Goal: Complete application form: Complete application form

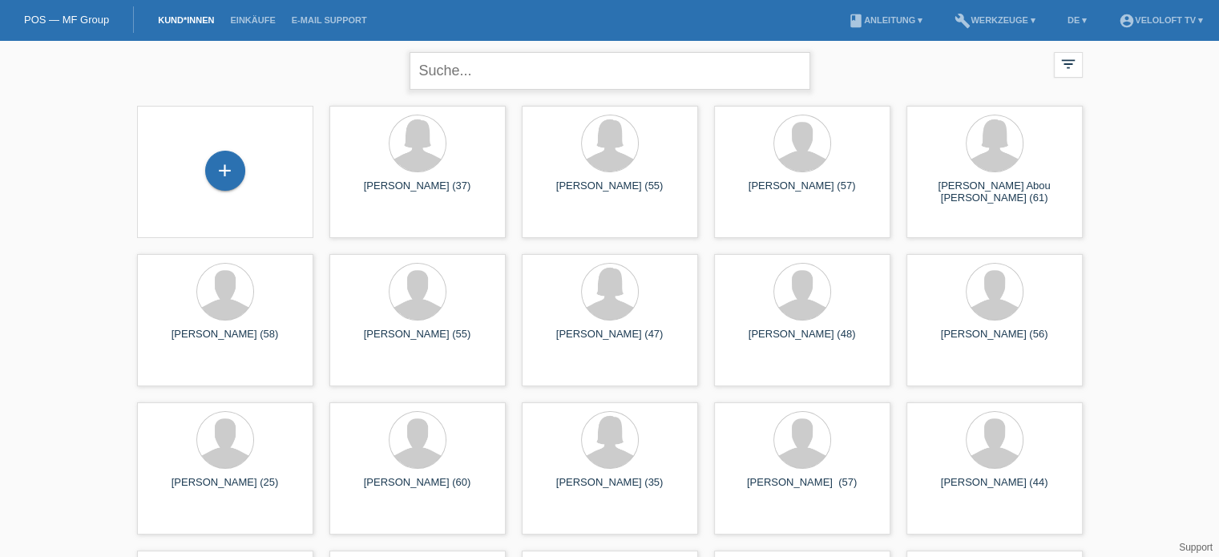
click at [463, 53] on input "text" at bounding box center [610, 71] width 401 height 38
paste input "[PERSON_NAME]"
type input "[PERSON_NAME]"
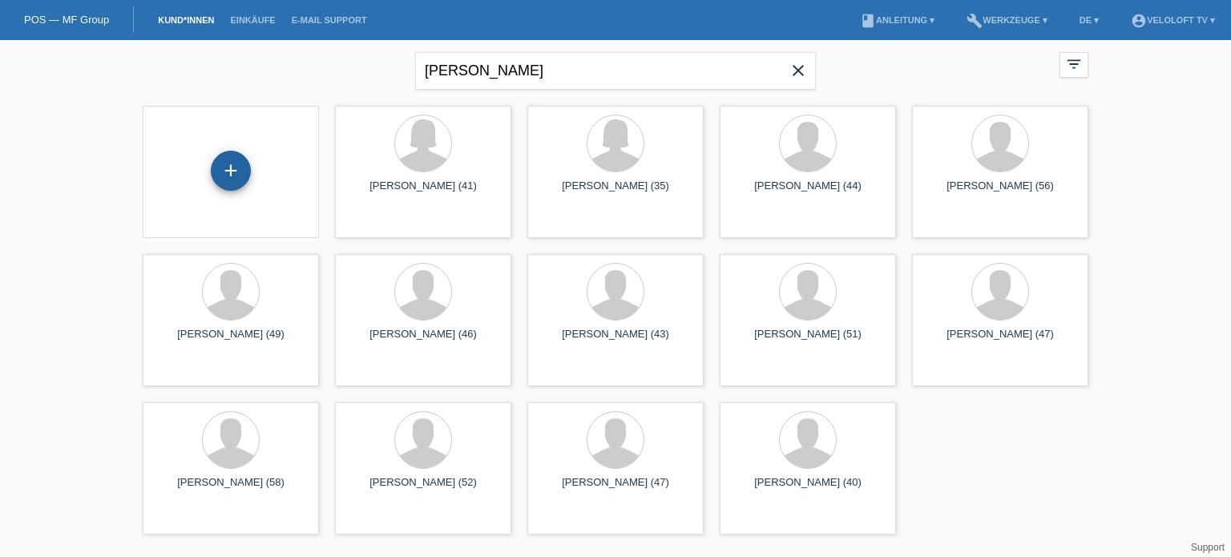
click at [231, 173] on div "+" at bounding box center [231, 171] width 40 height 40
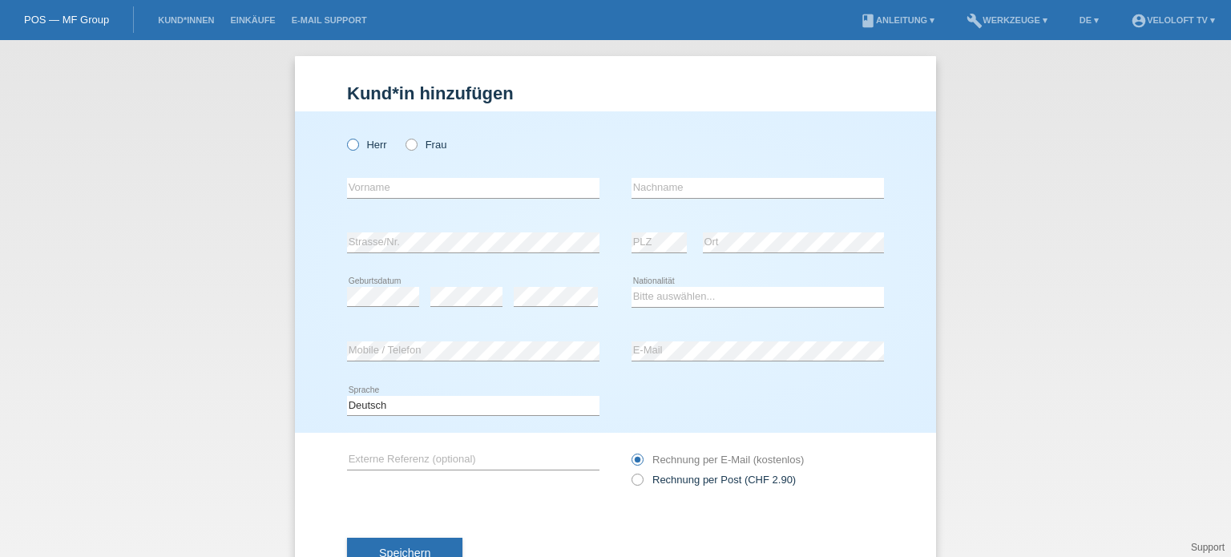
click at [345, 136] on icon at bounding box center [345, 136] width 0 height 0
click at [347, 143] on input "Herr" at bounding box center [352, 144] width 10 height 10
radio input "true"
click at [362, 195] on input "text" at bounding box center [473, 188] width 252 height 20
paste input "[PERSON_NAME]"
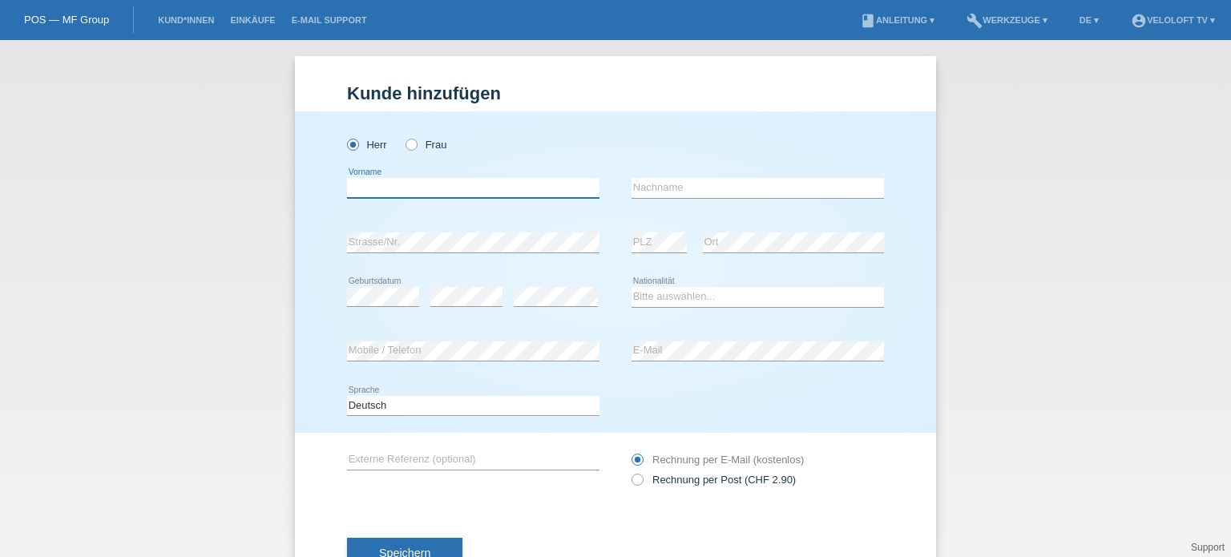
type input "[PERSON_NAME]"
click at [356, 192] on input "[PERSON_NAME]" at bounding box center [473, 188] width 252 height 20
paste input "[PERSON_NAME]"
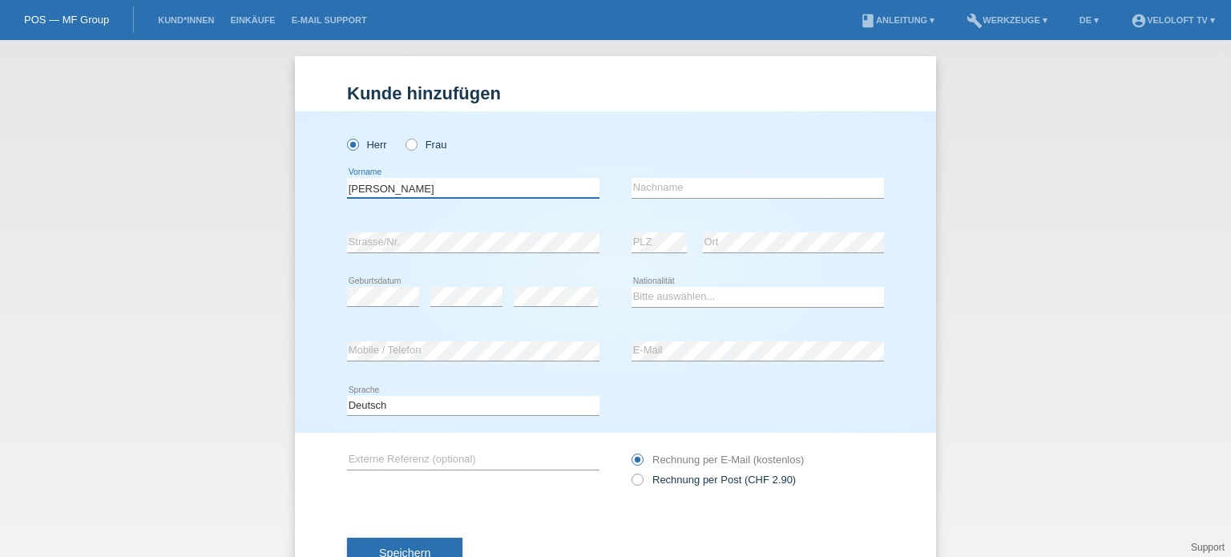
click at [404, 186] on input "[PERSON_NAME]" at bounding box center [473, 188] width 252 height 20
type input "[PERSON_NAME]"
click at [680, 184] on input "text" at bounding box center [758, 188] width 252 height 20
paste input "[PERSON_NAME]"
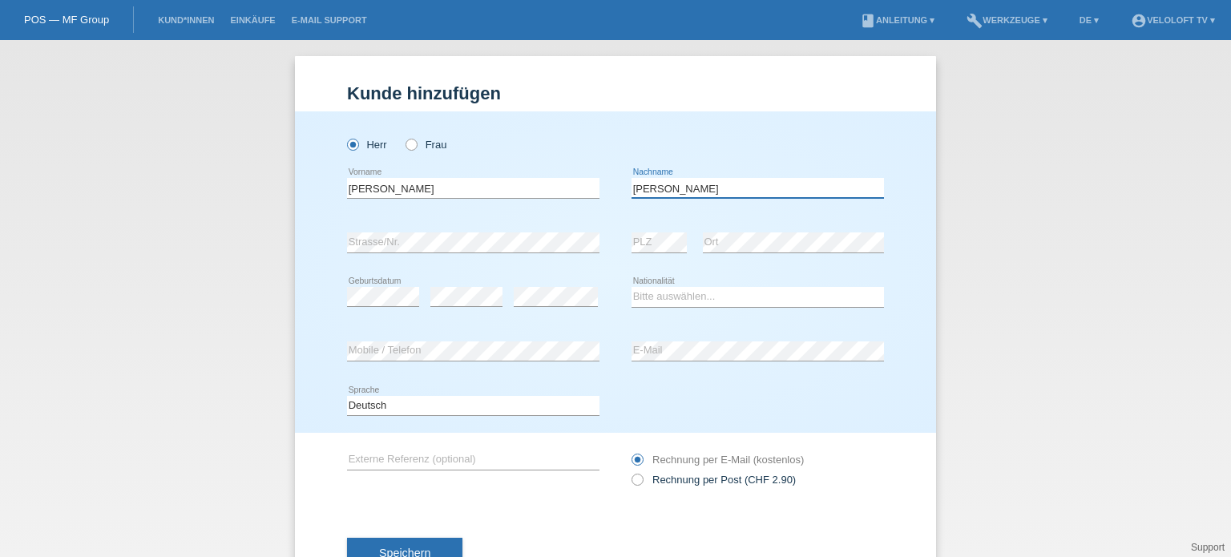
type input "[PERSON_NAME]"
click at [711, 293] on select "Bitte auswählen... Schweiz Deutschland Liechtenstein Österreich ------------ Af…" at bounding box center [758, 296] width 252 height 19
select select "CH"
click at [632, 287] on select "Bitte auswählen... Schweiz Deutschland Liechtenstein Österreich ------------ Af…" at bounding box center [758, 296] width 252 height 19
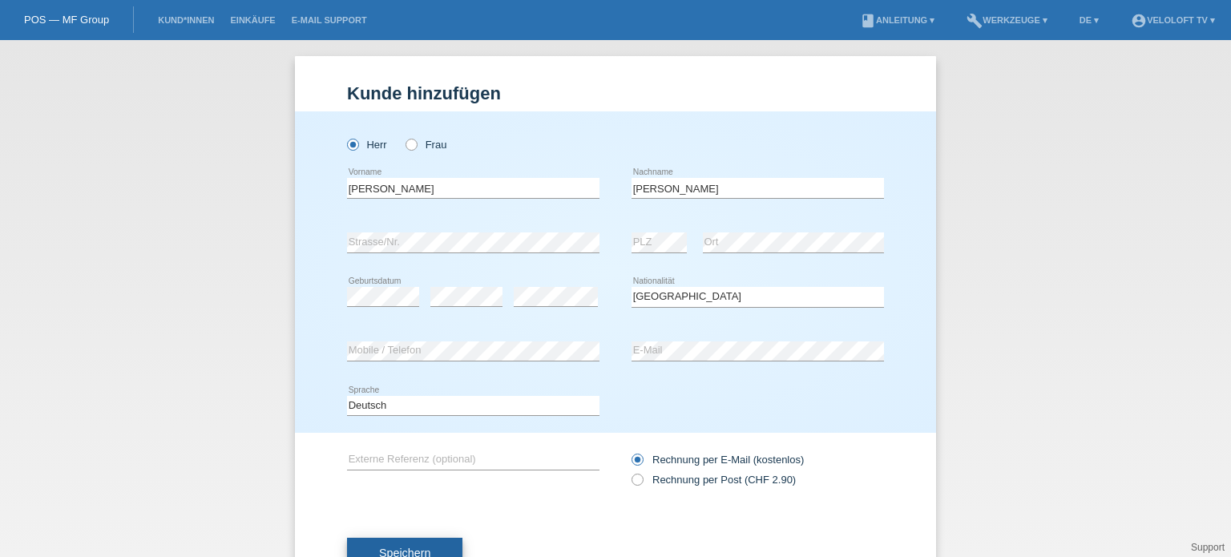
click at [417, 551] on span "Speichern" at bounding box center [404, 553] width 51 height 13
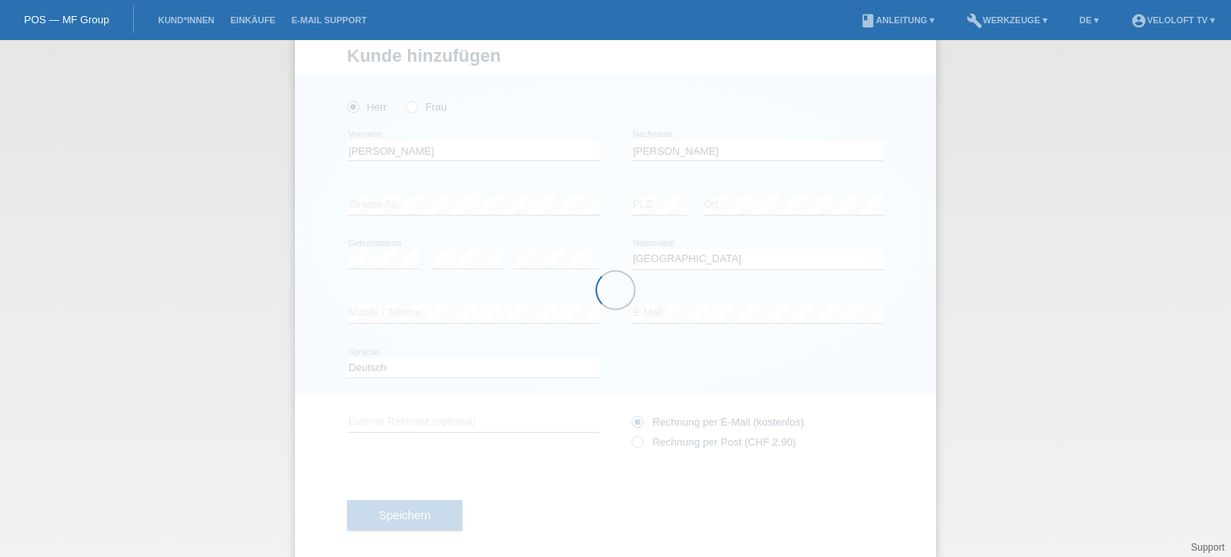
scroll to position [58, 0]
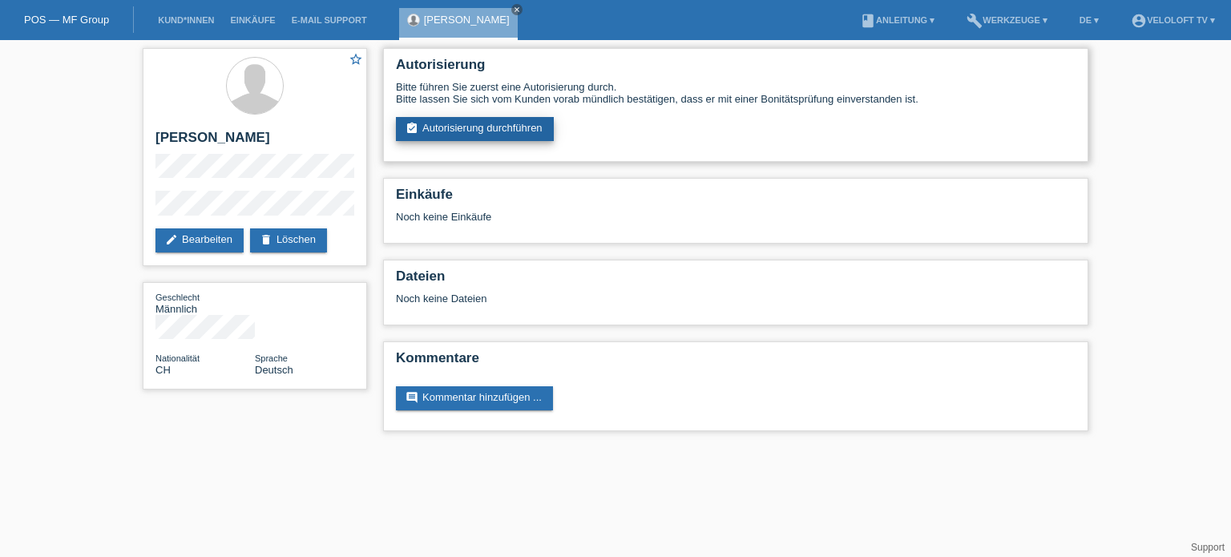
click at [469, 132] on link "assignment_turned_in Autorisierung durchführen" at bounding box center [475, 129] width 158 height 24
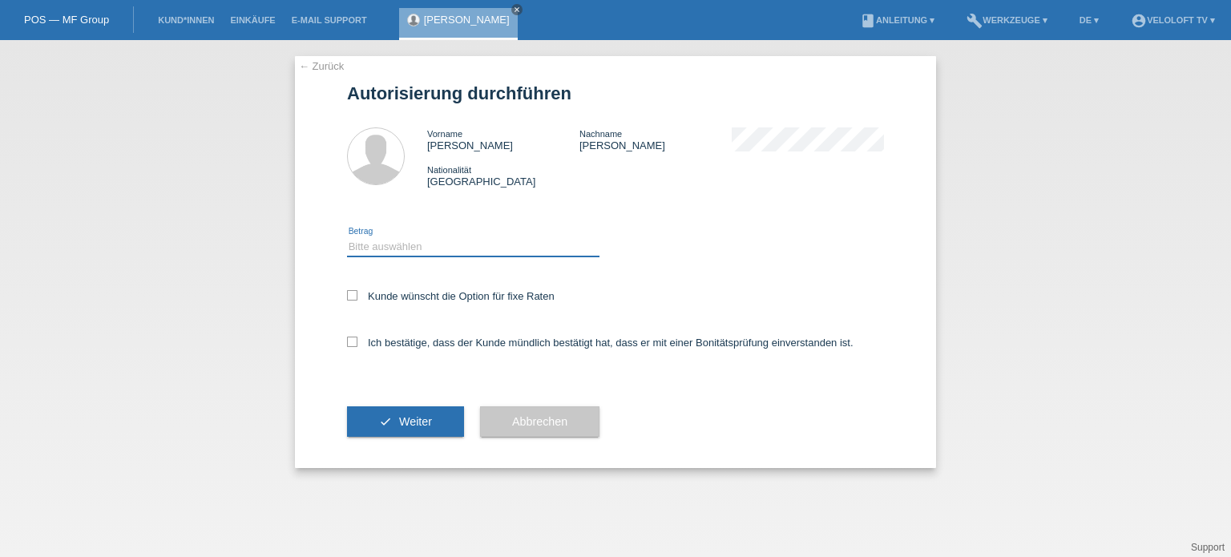
click at [393, 237] on select "Bitte auswählen CHF 1.00 - CHF 499.00 CHF 500.00 - CHF 1'999.00 CHF 2'000.00 - …" at bounding box center [473, 246] width 252 height 19
select select "3"
click at [347, 237] on select "Bitte auswählen CHF 1.00 - CHF 499.00 CHF 500.00 - CHF 1'999.00 CHF 2'000.00 - …" at bounding box center [473, 246] width 252 height 19
click at [349, 299] on icon at bounding box center [352, 295] width 10 height 10
click at [349, 299] on input "Kunde wünscht die Option für fixe Raten" at bounding box center [352, 295] width 10 height 10
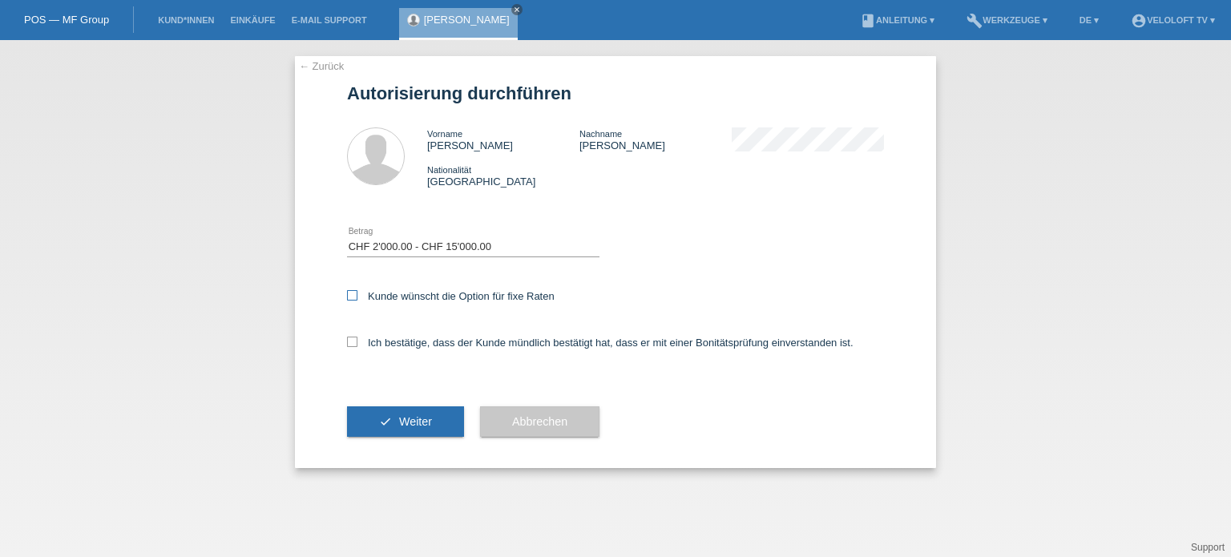
checkbox input "true"
click at [352, 345] on icon at bounding box center [352, 342] width 10 height 10
click at [352, 345] on input "Ich bestätige, dass der Kunde mündlich bestätigt hat, dass er mit einer Bonität…" at bounding box center [352, 342] width 10 height 10
checkbox input "true"
click at [404, 422] on span "Weiter" at bounding box center [415, 421] width 33 height 13
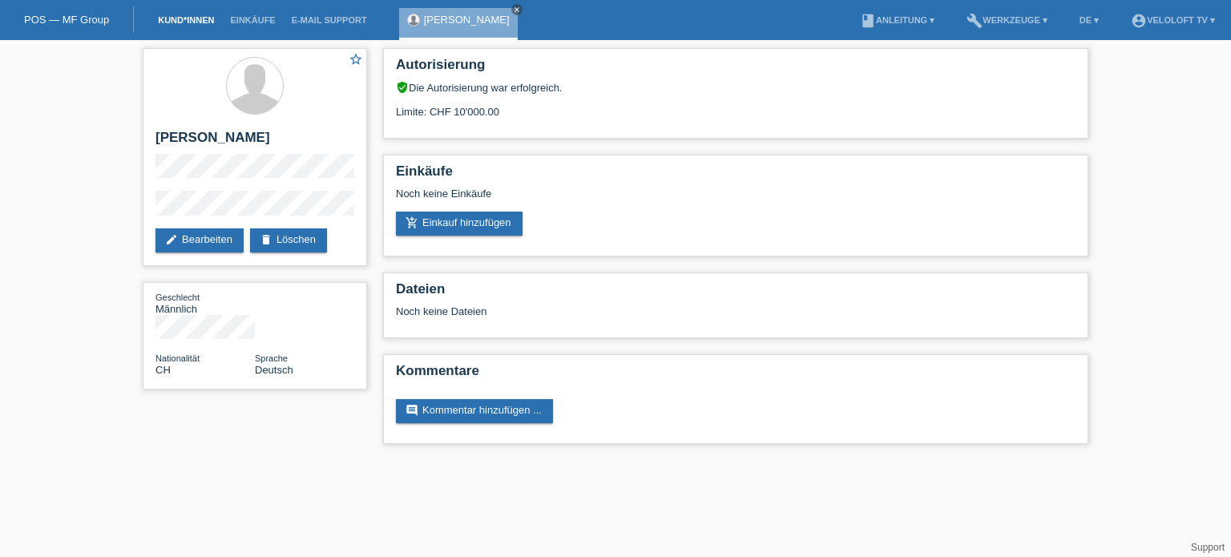
click at [175, 18] on link "Kund*innen" at bounding box center [186, 20] width 72 height 10
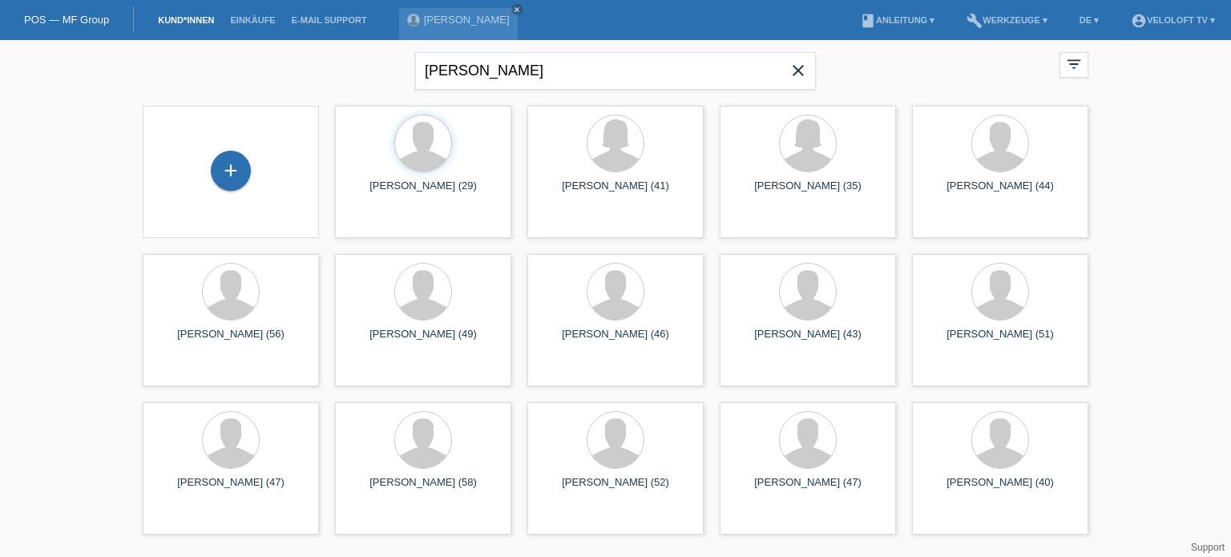
click at [798, 65] on icon "close" at bounding box center [798, 70] width 19 height 19
